Goal: Book appointment/travel/reservation

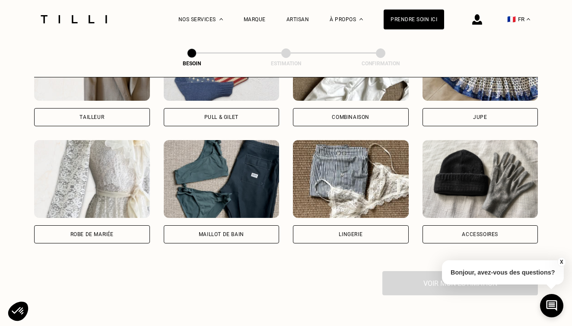
scroll to position [590, 0]
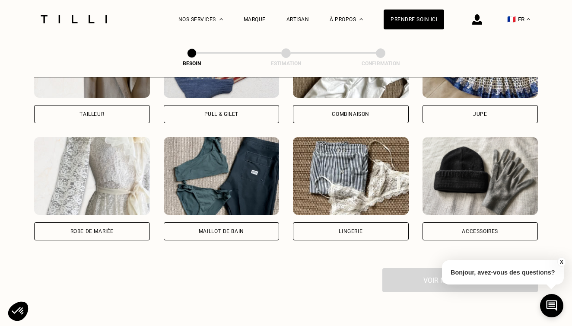
click at [109, 229] on div "Robe de mariée" at bounding box center [91, 231] width 43 height 5
select select "FR"
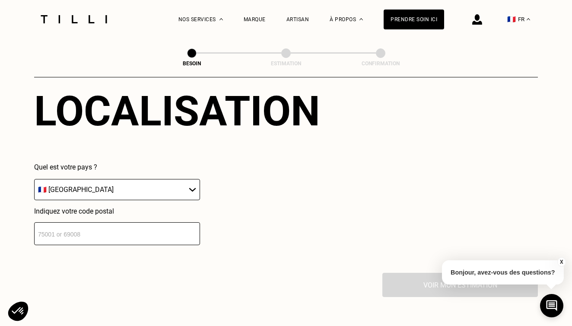
scroll to position [800, 0]
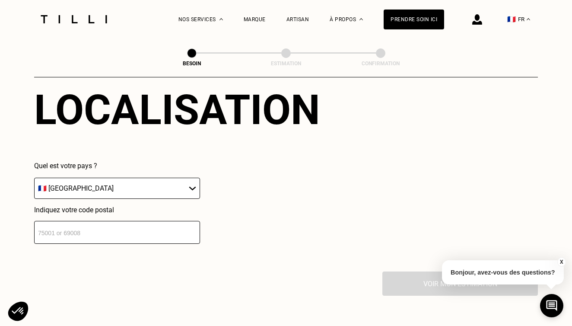
click at [147, 230] on input "number" at bounding box center [117, 232] width 166 height 23
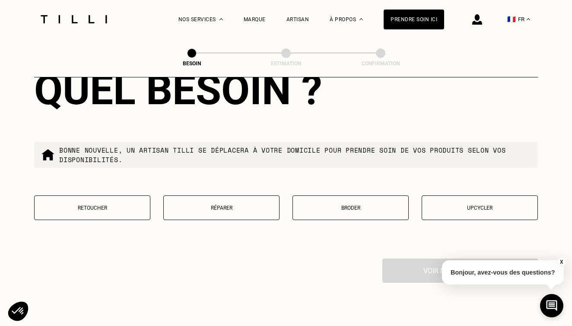
scroll to position [1034, 0]
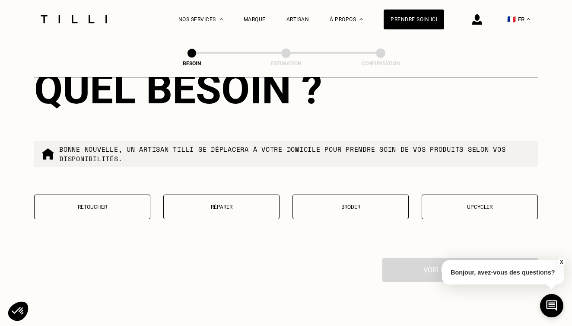
type input "33520"
click at [106, 204] on p "Retoucher" at bounding box center [92, 207] width 107 height 6
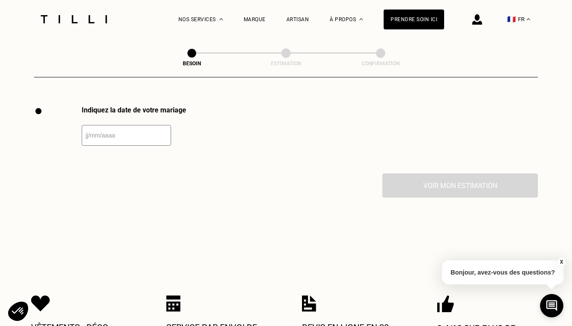
scroll to position [1188, 0]
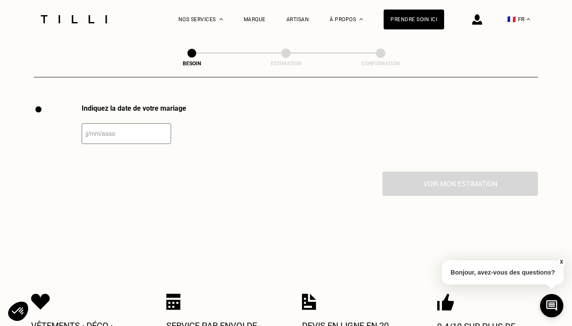
click at [99, 123] on input "text" at bounding box center [127, 133] width 90 height 21
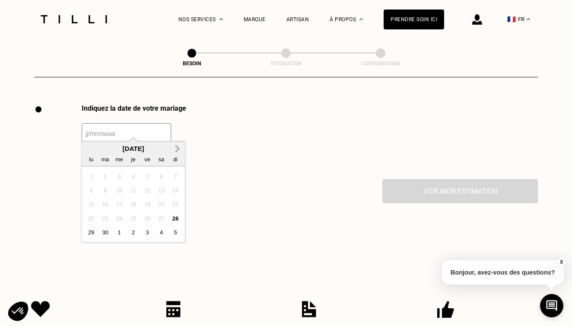
click at [177, 147] on span "Next Month" at bounding box center [177, 149] width 0 height 10
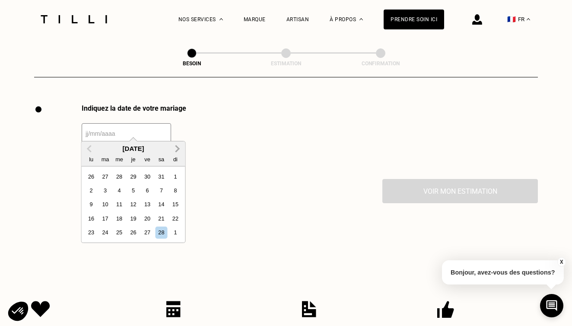
click at [177, 147] on span "Next Month" at bounding box center [177, 149] width 0 height 10
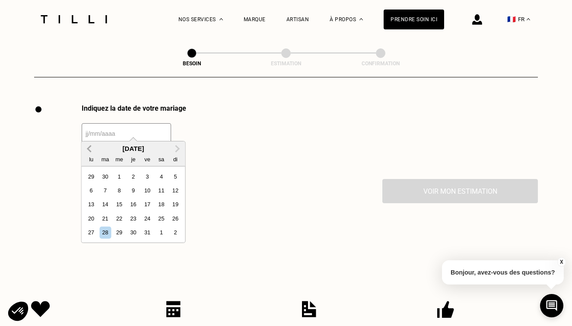
click at [87, 149] on button "Previous Month" at bounding box center [90, 149] width 14 height 14
click at [157, 221] on div "27" at bounding box center [162, 219] width 12 height 12
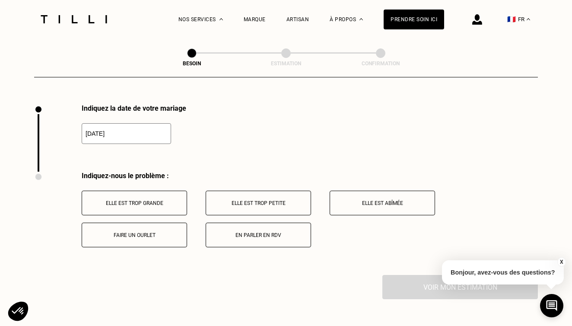
type input "[DATE]"
click at [240, 231] on button "En parler en RDV" at bounding box center [259, 235] width 106 height 25
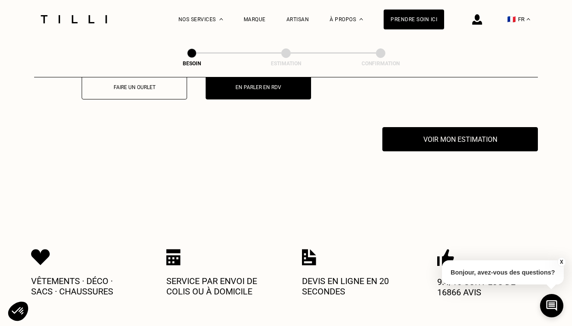
scroll to position [1359, 0]
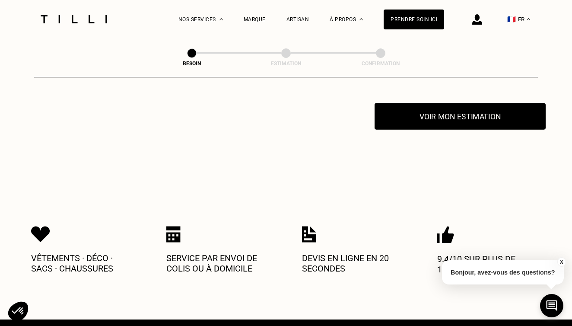
click at [435, 116] on button "Voir mon estimation" at bounding box center [460, 116] width 171 height 27
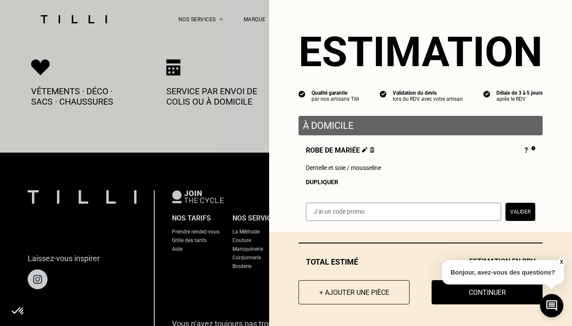
scroll to position [1619, 0]
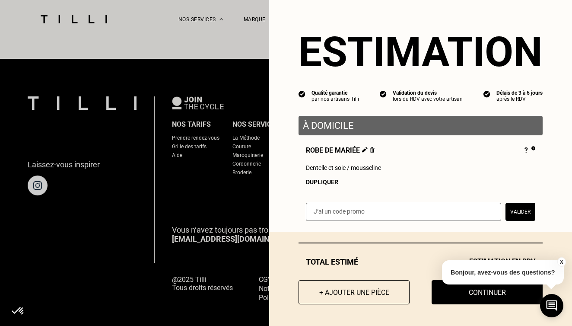
click at [560, 264] on button "X" at bounding box center [561, 262] width 9 height 10
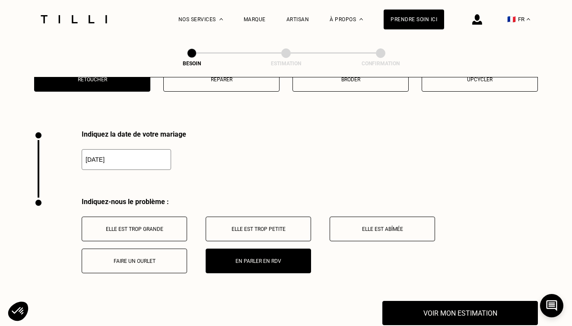
scroll to position [1186, 0]
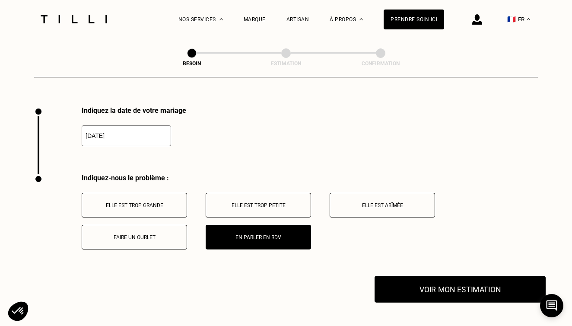
click at [491, 291] on button "Voir mon estimation" at bounding box center [460, 289] width 171 height 27
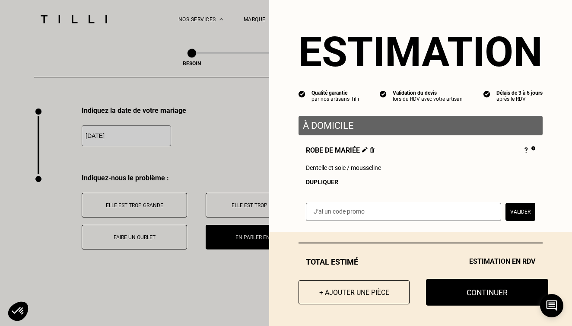
click at [480, 294] on button "Continuer" at bounding box center [487, 292] width 122 height 27
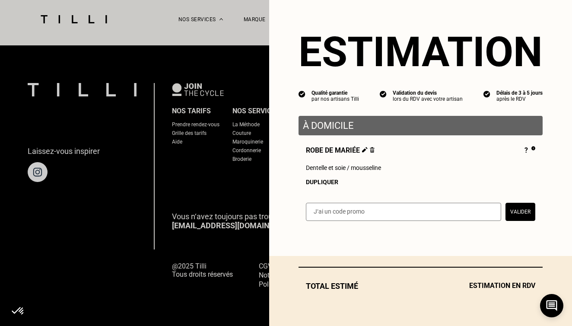
scroll to position [548, 0]
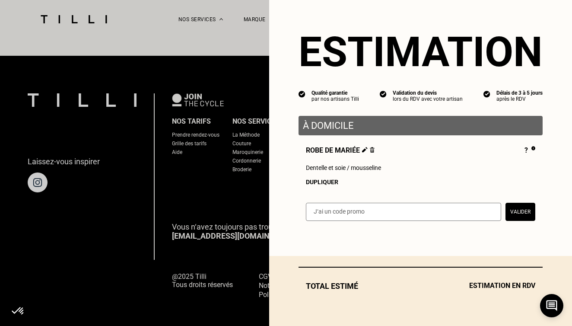
select select "FR"
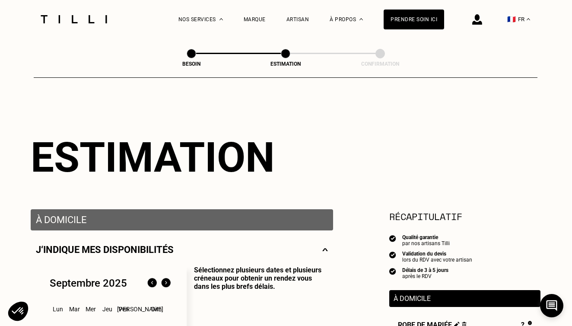
scroll to position [0, 0]
